Goal: Navigation & Orientation: Find specific page/section

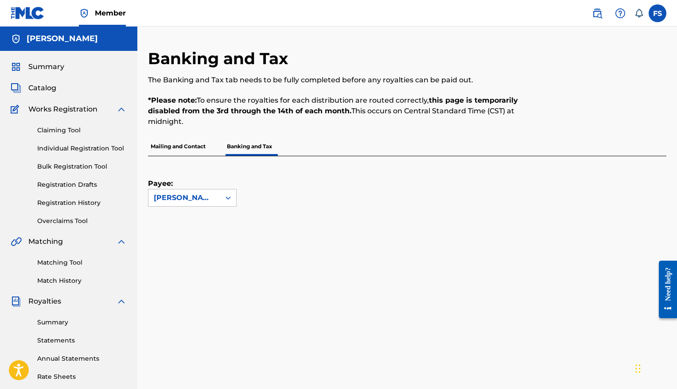
click at [659, 15] on label at bounding box center [657, 13] width 18 height 18
click at [657, 13] on input "FS [PERSON_NAME] [EMAIL_ADDRESS][DOMAIN_NAME] Notification Preferences Profile …" at bounding box center [657, 13] width 0 height 0
click at [572, 57] on h3 "FS" at bounding box center [574, 56] width 16 height 15
click at [657, 13] on input "FS [PERSON_NAME] [EMAIL_ADDRESS][DOMAIN_NAME] Notification Preferences Profile …" at bounding box center [657, 13] width 0 height 0
click at [28, 10] on img at bounding box center [28, 13] width 34 height 13
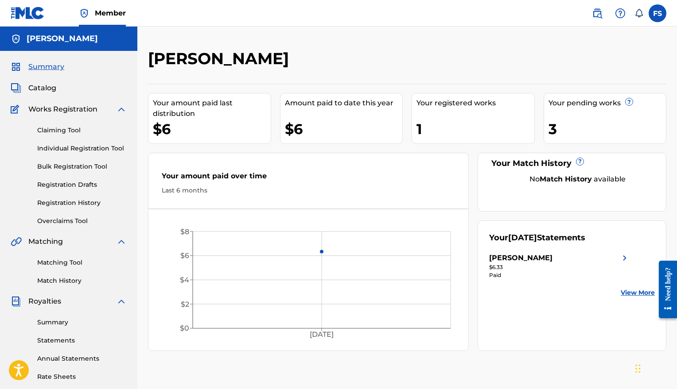
click at [70, 185] on link "Registration Drafts" at bounding box center [81, 184] width 89 height 9
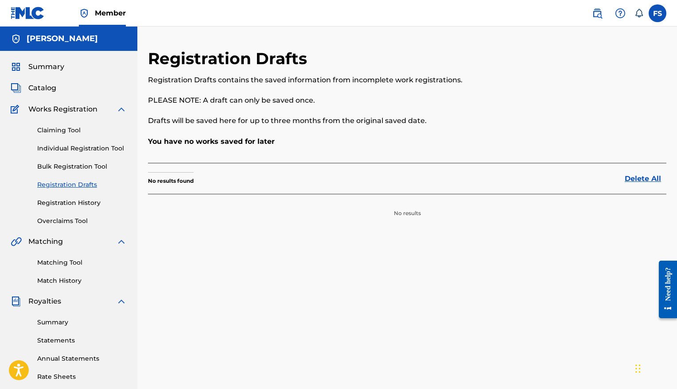
click at [70, 170] on link "Bulk Registration Tool" at bounding box center [81, 166] width 89 height 9
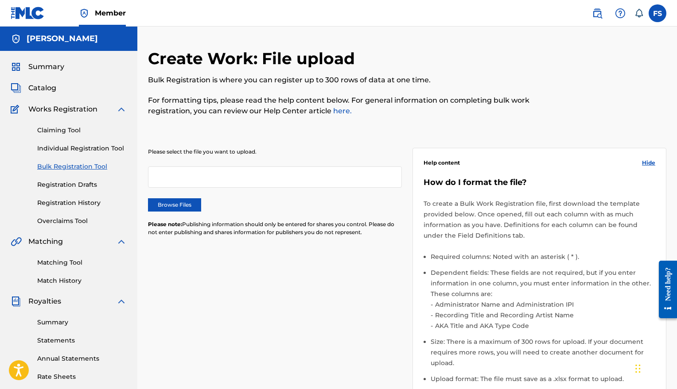
click at [70, 147] on link "Individual Registration Tool" at bounding box center [81, 148] width 89 height 9
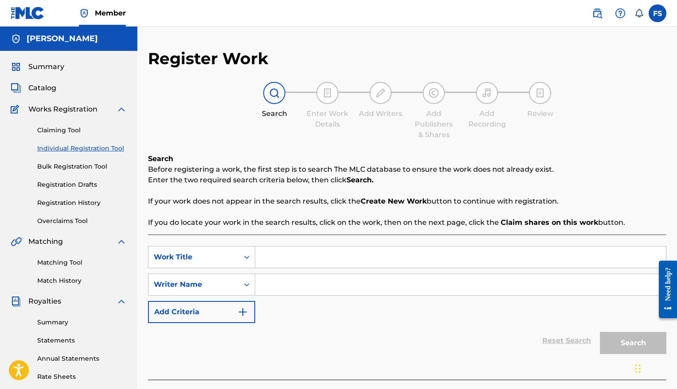
click at [66, 132] on link "Claiming Tool" at bounding box center [81, 130] width 89 height 9
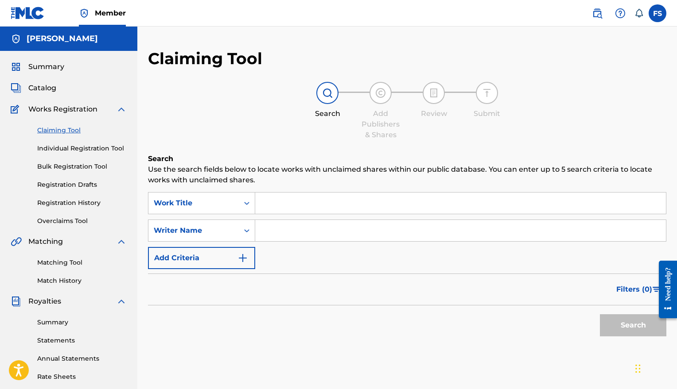
click at [69, 202] on link "Registration History" at bounding box center [81, 202] width 89 height 9
